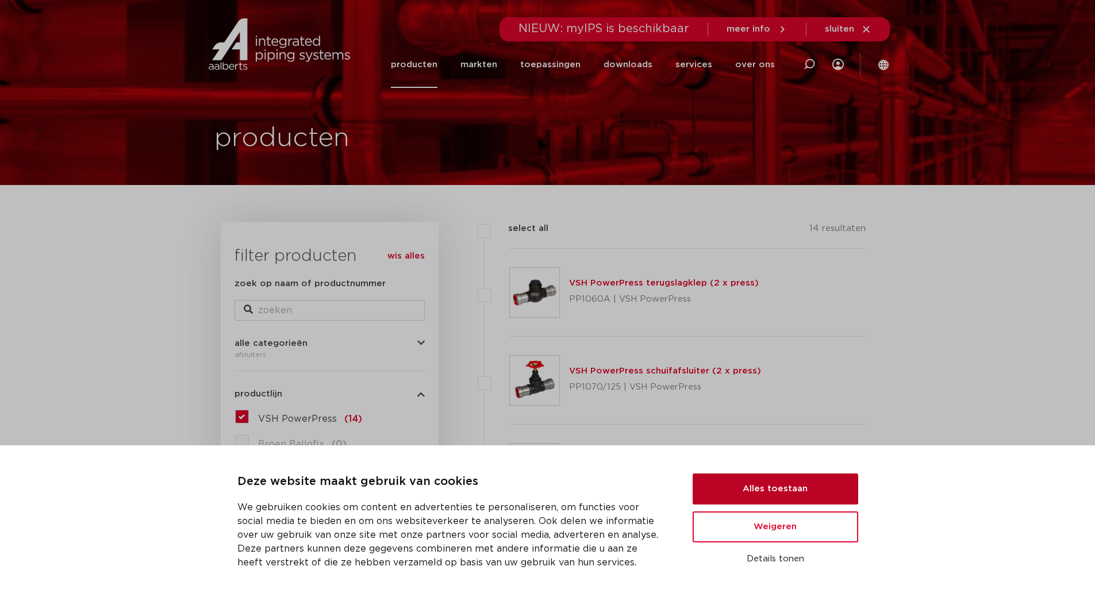
click at [786, 487] on button "Alles toestaan" at bounding box center [776, 489] width 166 height 31
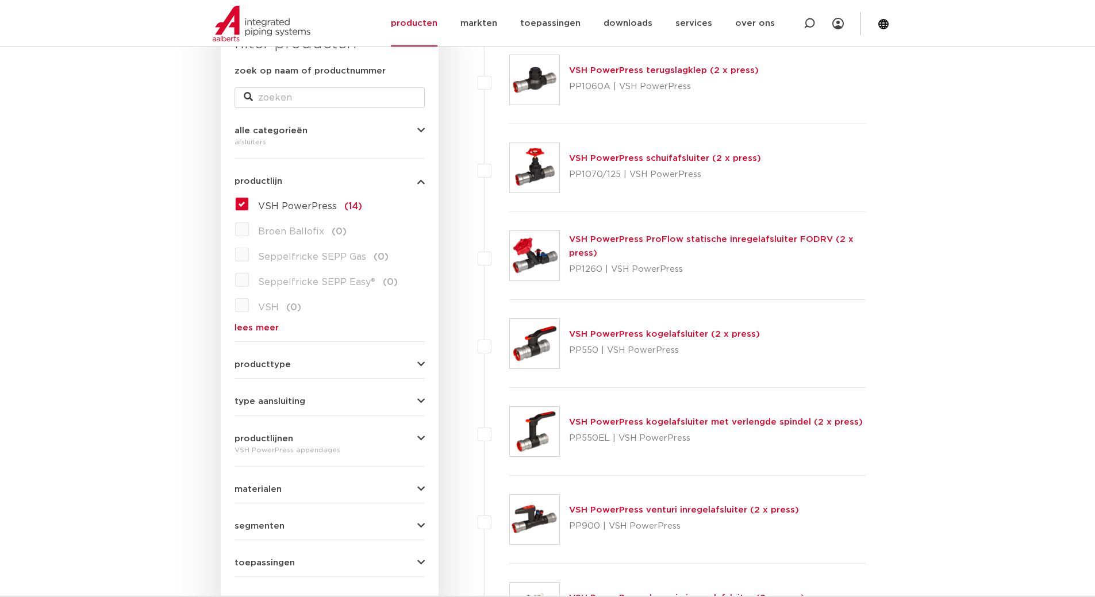
scroll to position [230, 0]
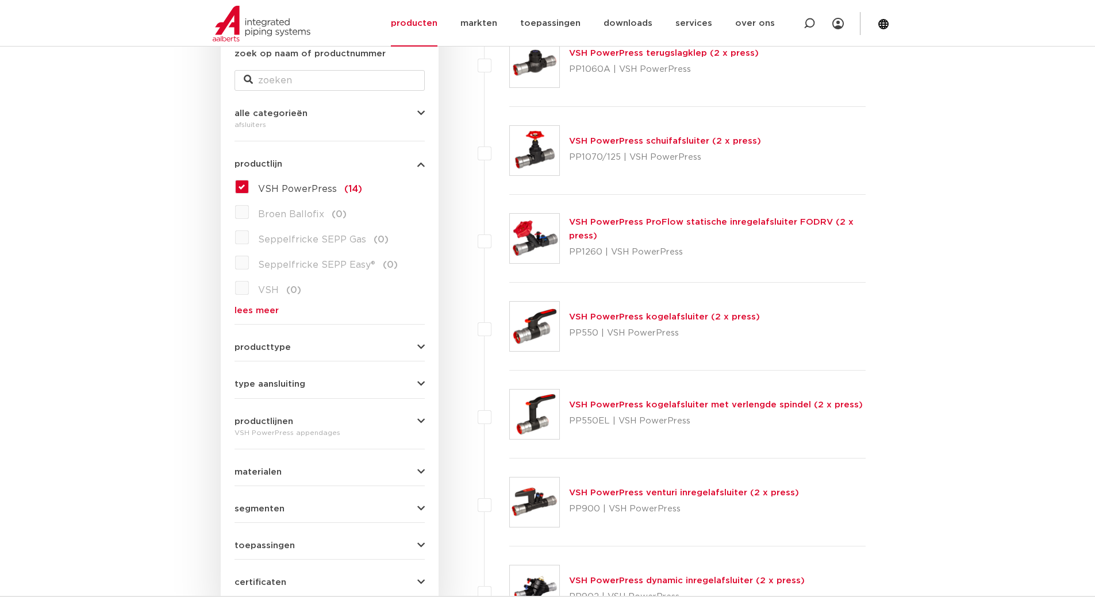
click at [694, 222] on link "VSH PowerPress ProFlow statische inregelafsluiter FODRV (2 x press)" at bounding box center [711, 229] width 285 height 22
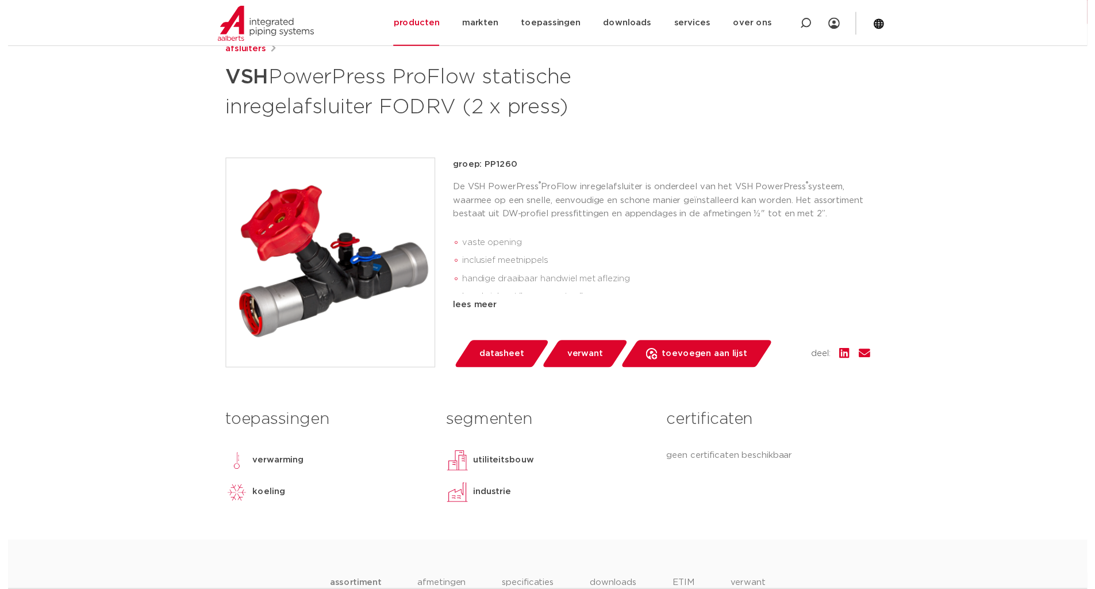
scroll to position [172, 0]
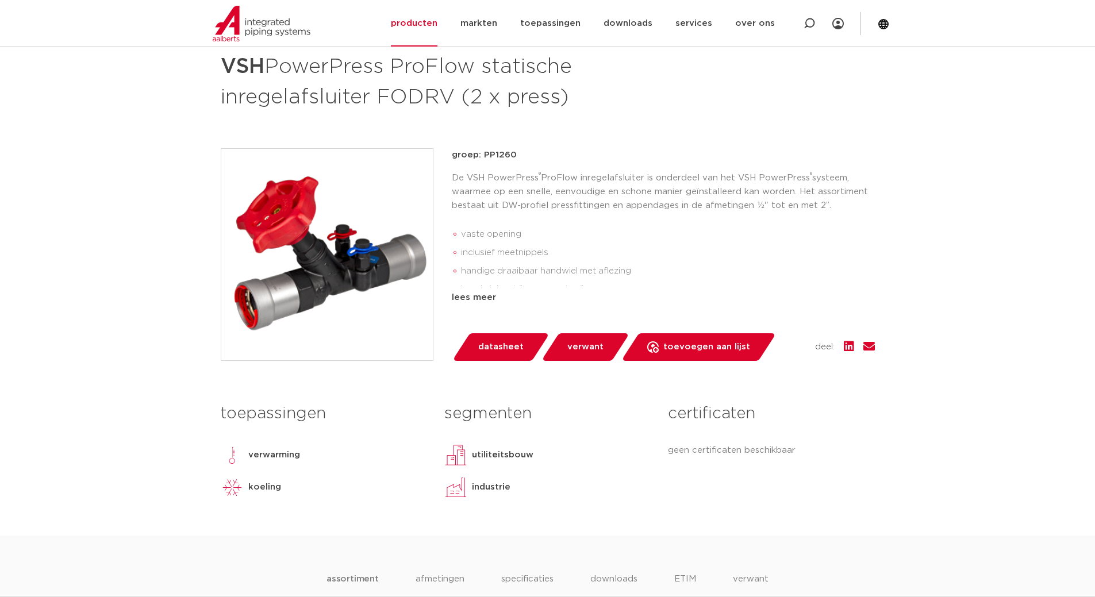
click at [474, 348] on link "datasheet" at bounding box center [501, 347] width 98 height 28
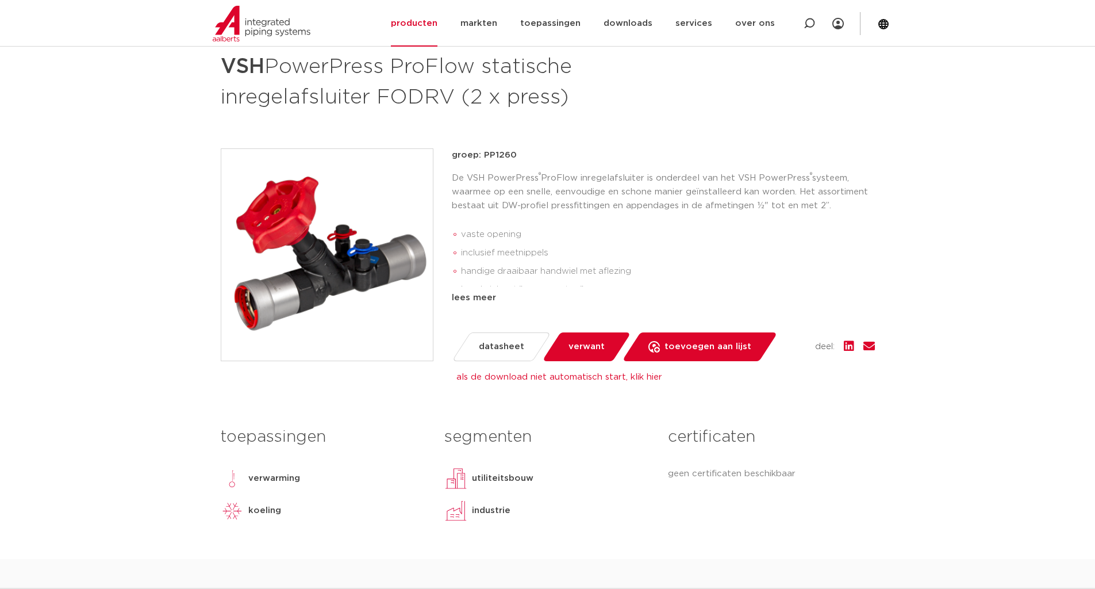
click at [541, 378] on link "als de download niet automatisch start, klik hier" at bounding box center [559, 376] width 206 height 9
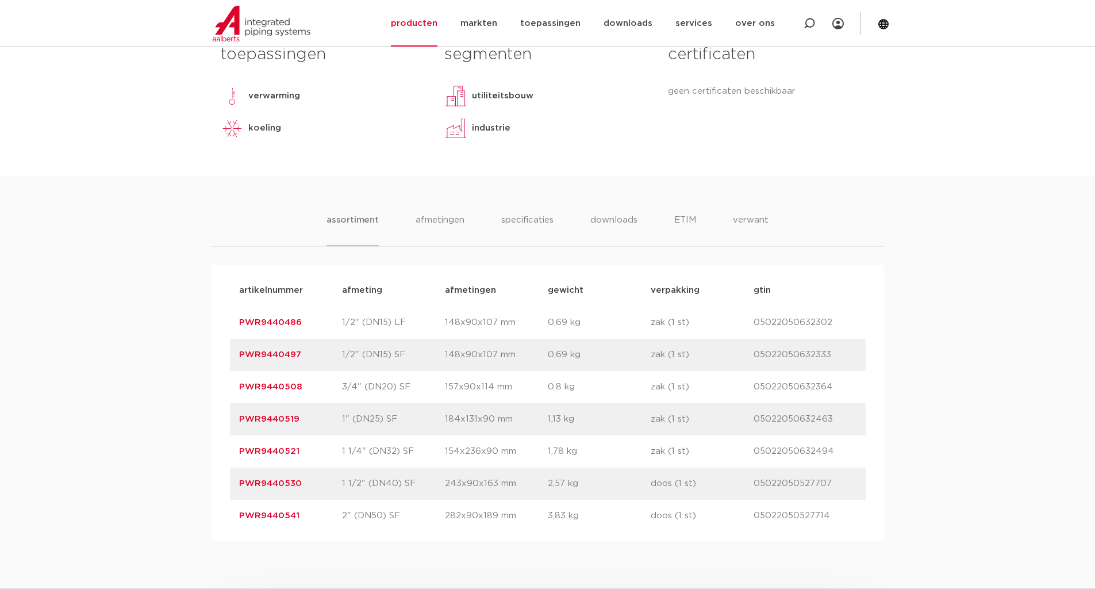
scroll to position [575, 0]
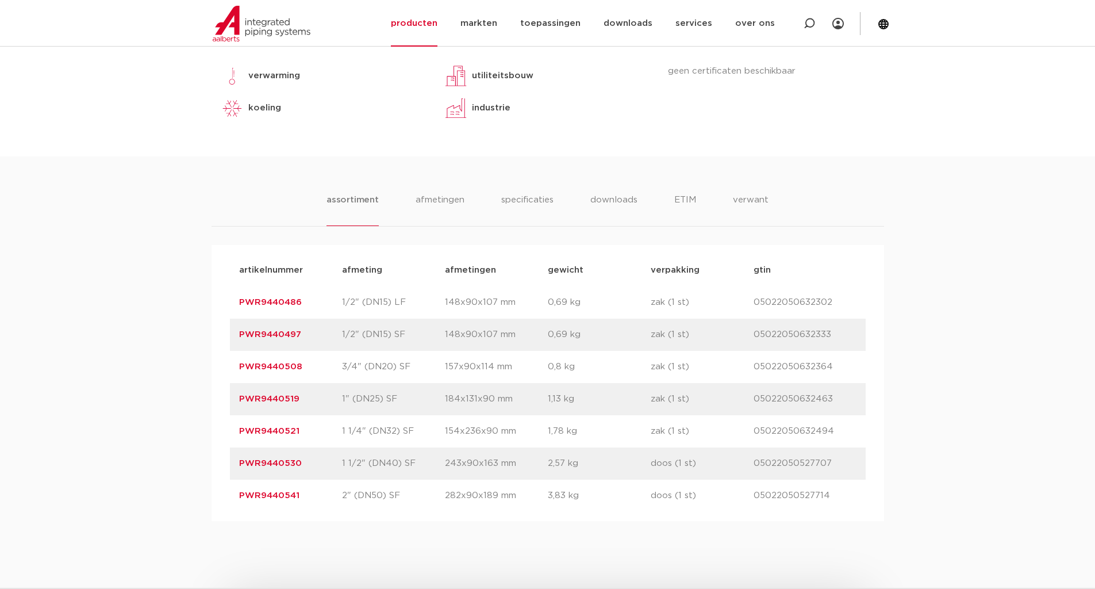
click at [279, 365] on link "PWR9440508" at bounding box center [270, 366] width 63 height 9
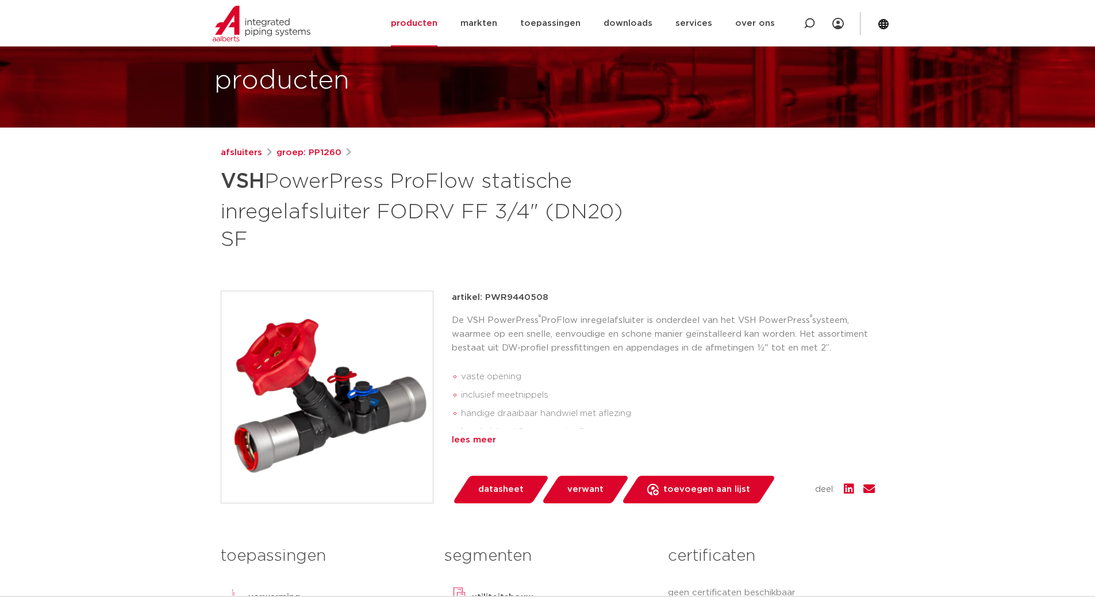
click at [470, 440] on div "lees meer" at bounding box center [663, 440] width 423 height 14
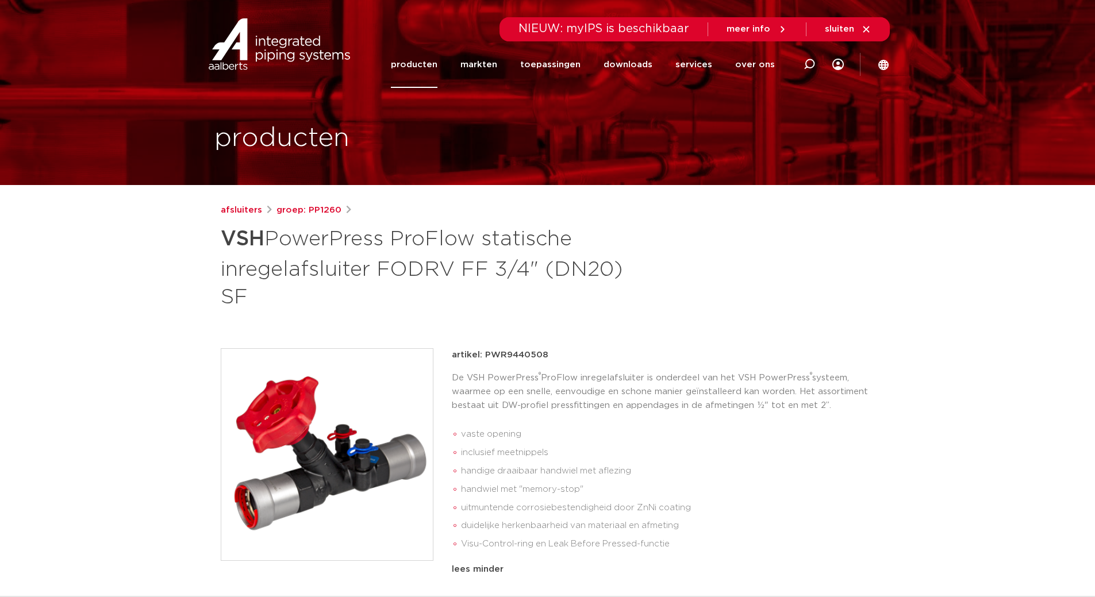
drag, startPoint x: 527, startPoint y: 355, endPoint x: 484, endPoint y: 357, distance: 42.6
click at [484, 357] on div "artikel: PWR9440508" at bounding box center [663, 355] width 423 height 14
copy p "PWR9440508"
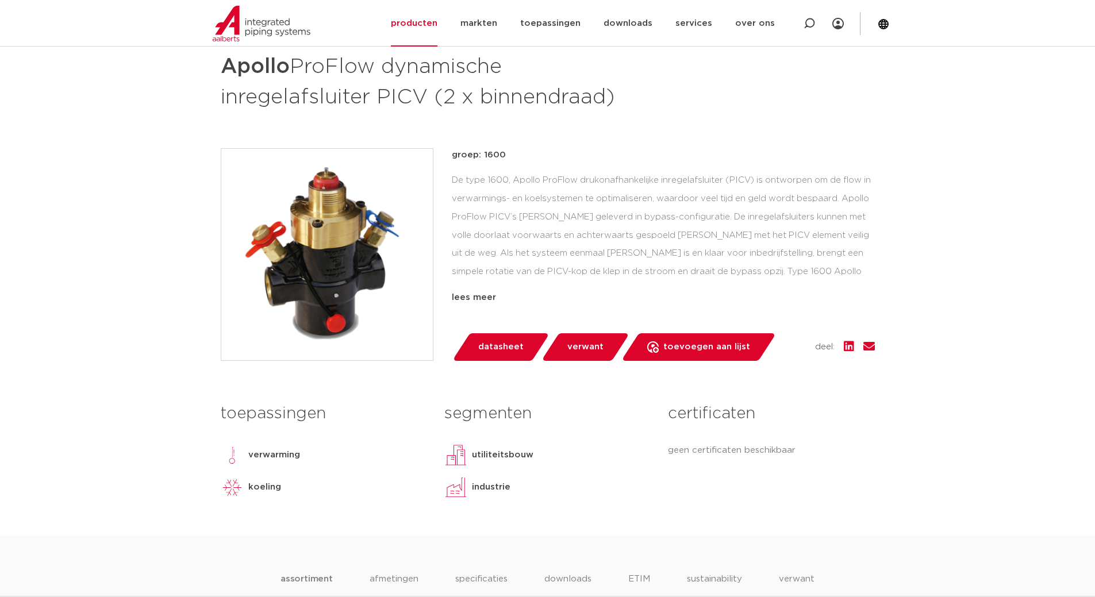
click at [490, 344] on span "datasheet" at bounding box center [500, 347] width 45 height 18
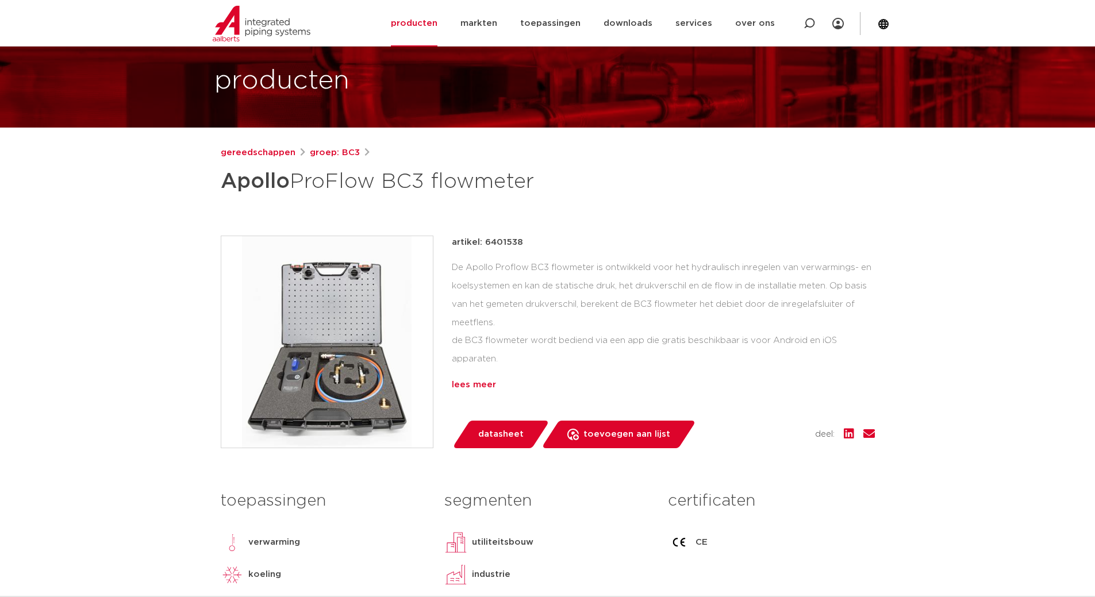
click at [472, 379] on div "lees meer" at bounding box center [663, 385] width 423 height 14
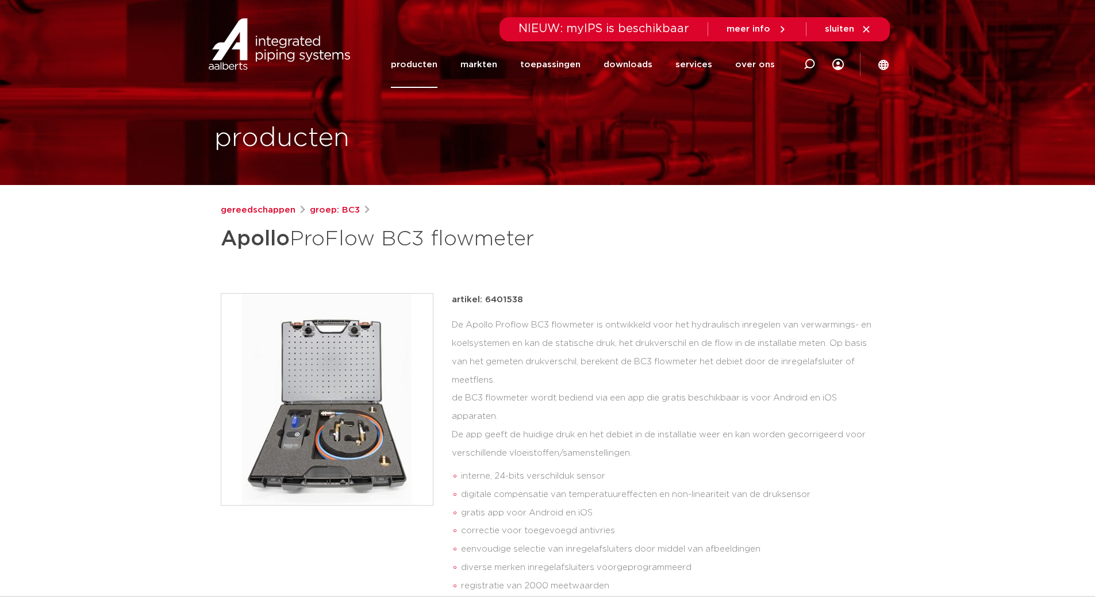
click at [336, 462] on img at bounding box center [327, 400] width 212 height 212
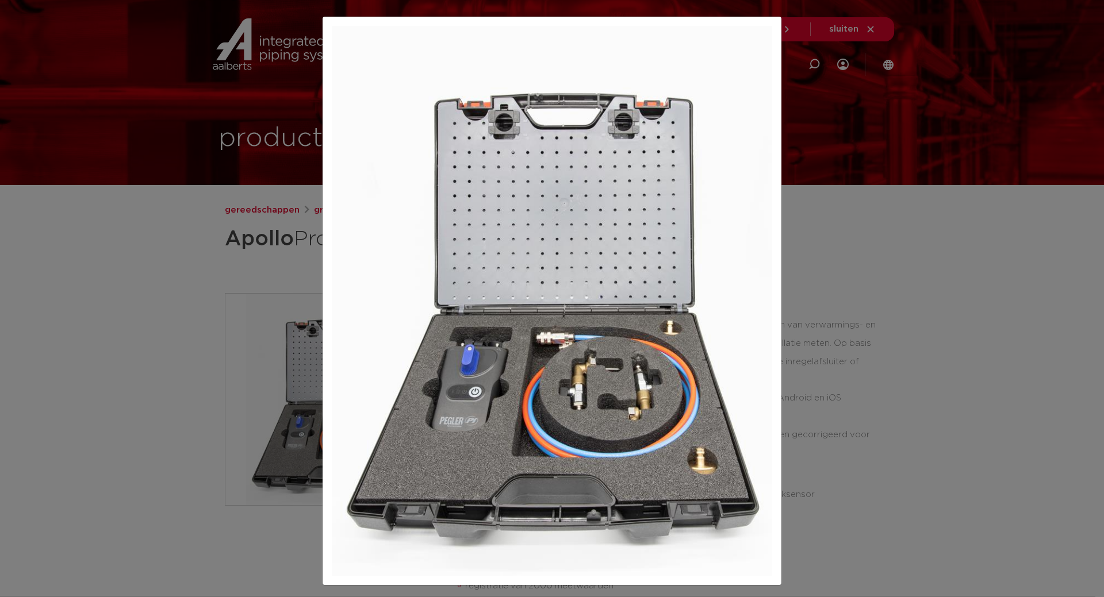
click at [336, 459] on img at bounding box center [552, 301] width 440 height 550
click at [868, 452] on div at bounding box center [552, 298] width 1104 height 597
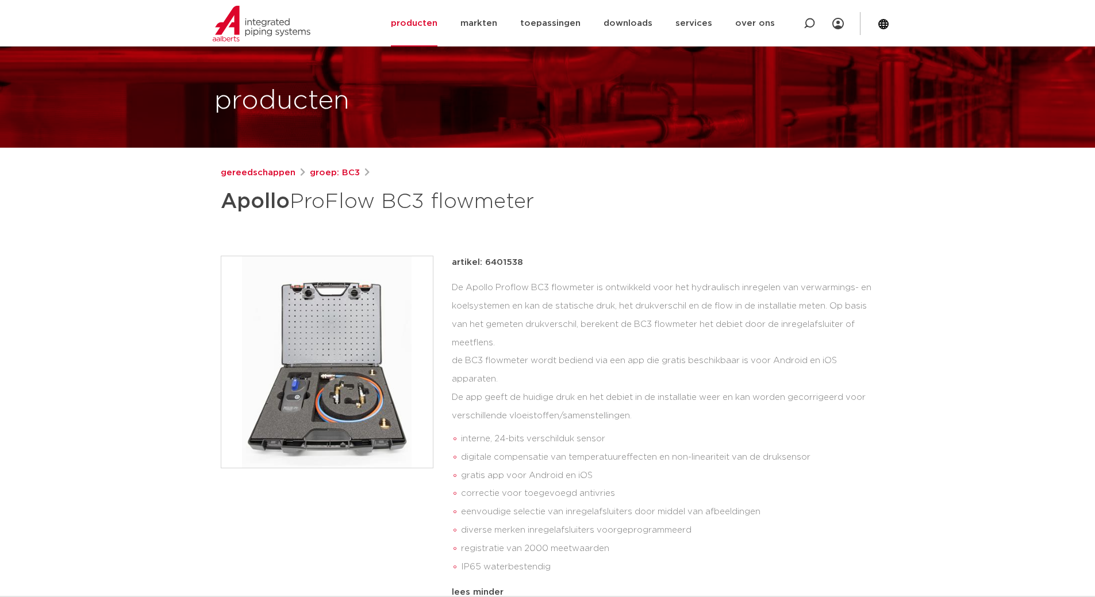
scroll to position [57, 0]
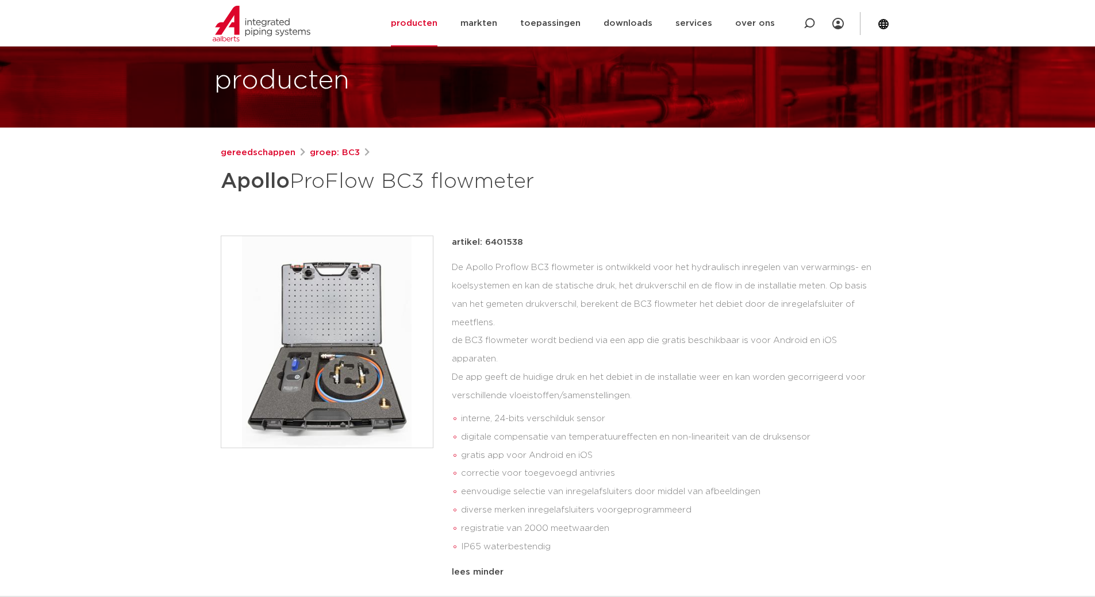
drag, startPoint x: 536, startPoint y: 185, endPoint x: 218, endPoint y: 191, distance: 318.0
click at [218, 191] on div "gereedschappen groep: BC3 Apollo ProFlow BC3 flowmeter interne, 24-bits verschi…" at bounding box center [548, 482] width 673 height 673
copy h1 "Apollo ProFlow BC3 flowmeter"
